Goal: Task Accomplishment & Management: Use online tool/utility

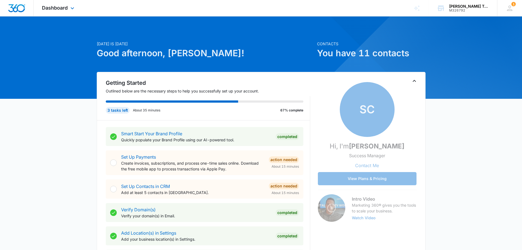
click at [65, 4] on div "Dashboard Apps Reputation Forms CRM Email Social Payments POS Content Ads Intel…" at bounding box center [59, 8] width 50 height 16
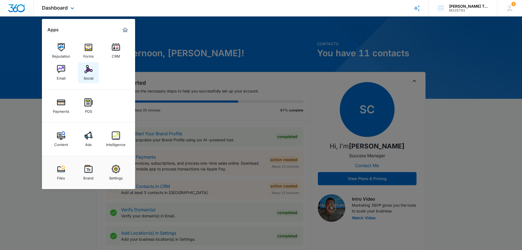
click at [96, 67] on link "Social" at bounding box center [88, 72] width 21 height 21
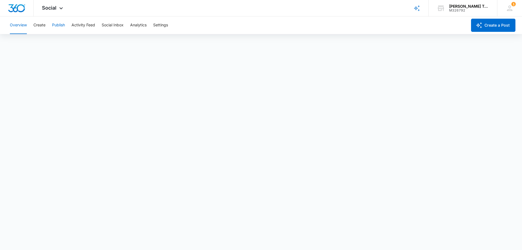
click at [63, 27] on button "Publish" at bounding box center [58, 25] width 13 height 18
click at [58, 25] on button "Publish" at bounding box center [58, 25] width 13 height 18
